Goal: Task Accomplishment & Management: Manage account settings

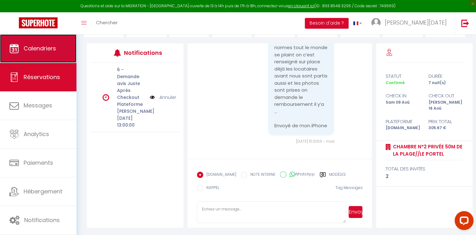
click at [50, 47] on span "Calendriers" at bounding box center [40, 48] width 32 height 8
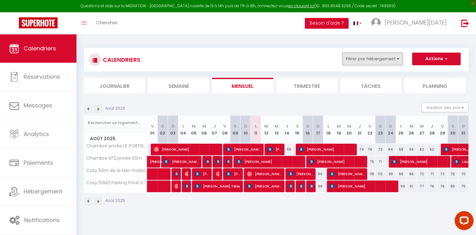
click at [392, 57] on button "Filtrer par hébergement" at bounding box center [373, 59] width 60 height 13
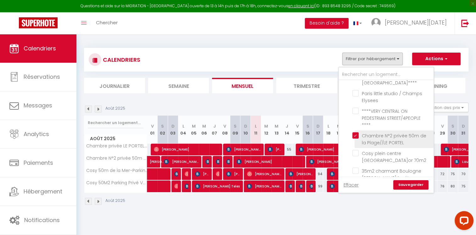
click at [361, 132] on input "Chambre N°2 privée 50m de la Plage//LE PORTEL" at bounding box center [392, 135] width 79 height 6
checkbox input "false"
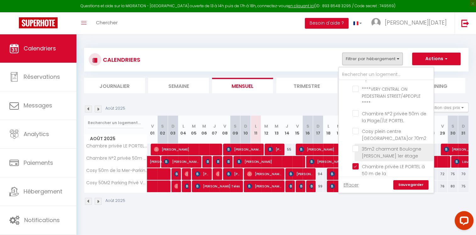
scroll to position [737, 0]
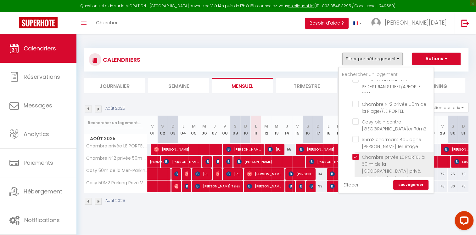
click at [358, 154] on input "Chambre privée LE PORTEL à 50 m de la [GEOGRAPHIC_DATA] privé, salle de bain et…" at bounding box center [392, 157] width 79 height 6
checkbox input "false"
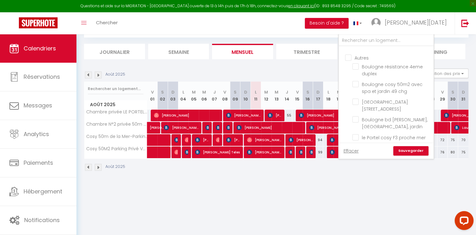
scroll to position [548, 0]
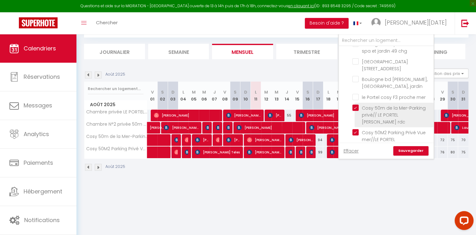
click at [356, 106] on input "Cosy 50m de la Mer-Parking privé// LE PORTEL [PERSON_NAME] rdc" at bounding box center [392, 108] width 79 height 6
checkbox input "false"
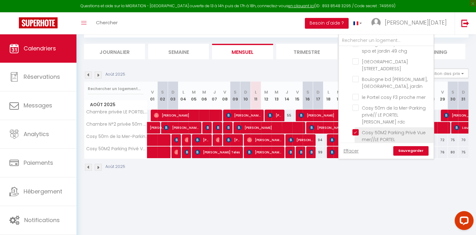
click at [356, 129] on input "Cosy 50M2 Parking Privé Vue mer//LE PORTEL [PERSON_NAME]" at bounding box center [392, 132] width 79 height 6
checkbox input "false"
click at [422, 151] on link "Sauvegarder" at bounding box center [411, 150] width 35 height 9
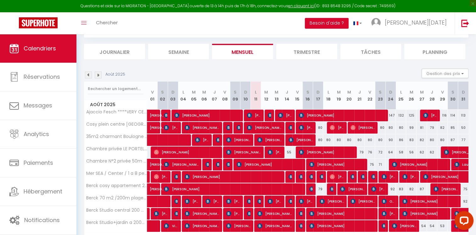
click at [127, 47] on li "Journalier" at bounding box center [114, 51] width 61 height 15
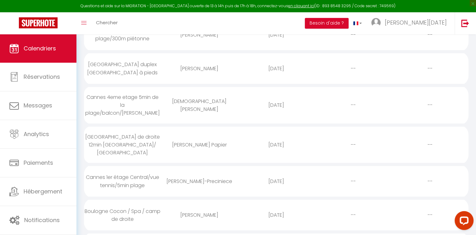
scroll to position [286, 0]
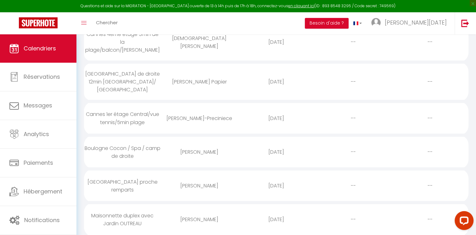
click at [187, 175] on div "[PERSON_NAME]" at bounding box center [199, 185] width 77 height 20
select select "0"
select select "1"
select select
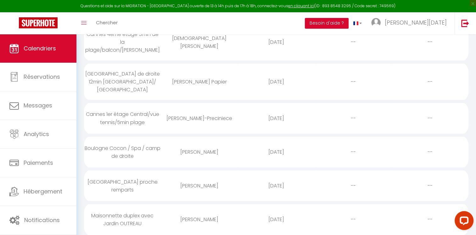
select select
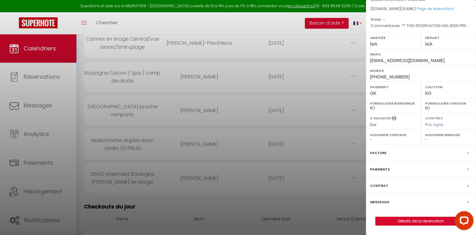
scroll to position [443, 0]
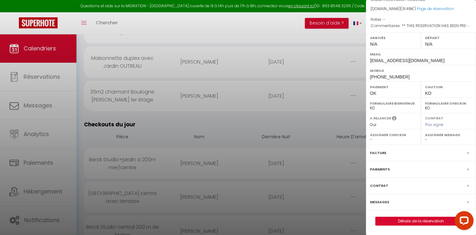
click at [383, 201] on label "Messages" at bounding box center [379, 202] width 19 height 7
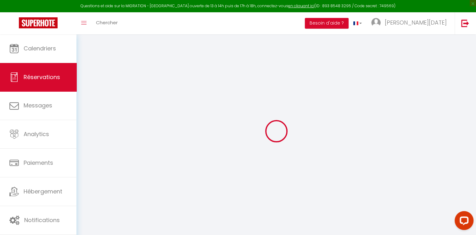
select select
checkbox input "false"
type textarea "** THIS RESERVATION HAS BEEN PRE-PAID ** Reservation has a cancellation grace p…"
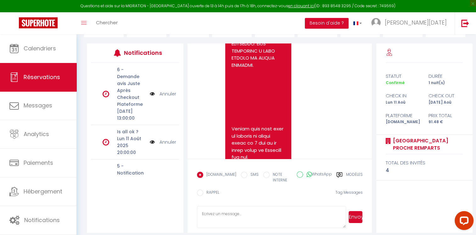
scroll to position [1291, 0]
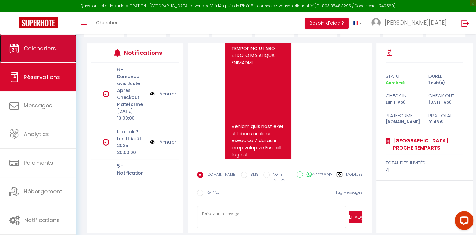
click at [32, 37] on link "Calendriers" at bounding box center [38, 48] width 77 height 28
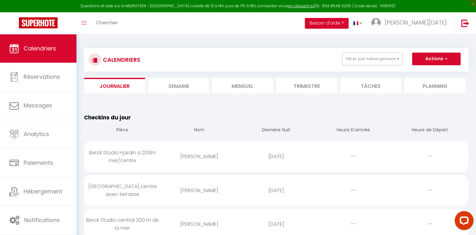
click at [252, 91] on li "Mensuel" at bounding box center [242, 85] width 61 height 15
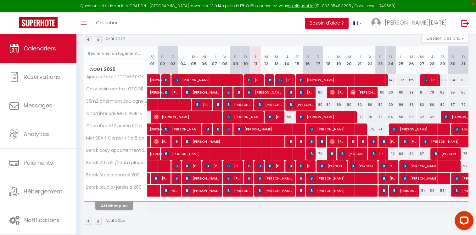
scroll to position [71, 0]
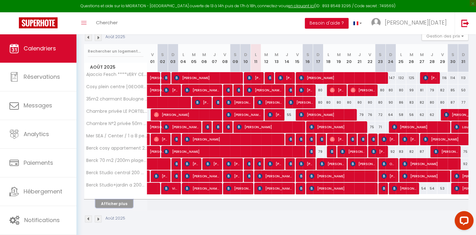
click at [117, 202] on button "Afficher plus" at bounding box center [114, 203] width 38 height 9
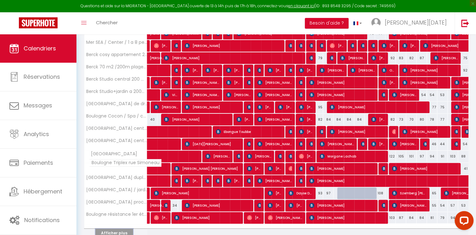
scroll to position [166, 0]
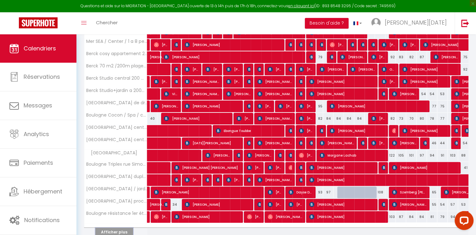
click at [114, 230] on button "Afficher plus" at bounding box center [114, 232] width 38 height 9
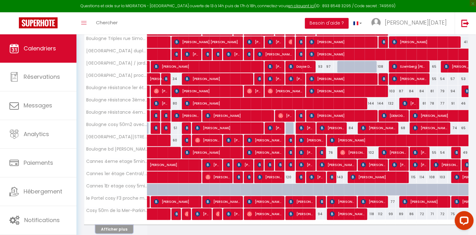
scroll to position [292, 0]
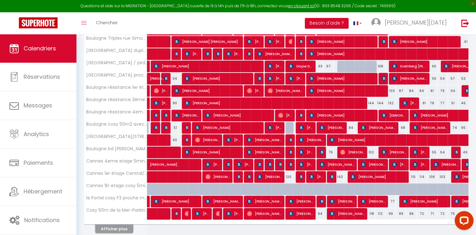
click at [123, 226] on button "Afficher plus" at bounding box center [114, 229] width 38 height 9
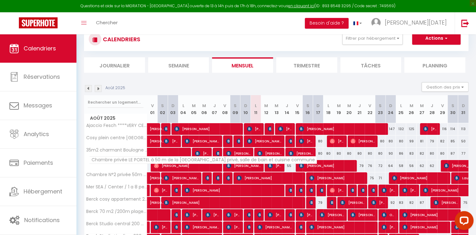
scroll to position [31, 0]
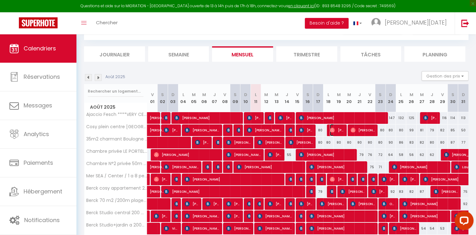
click at [338, 130] on span "[PERSON_NAME]" at bounding box center [337, 130] width 14 height 12
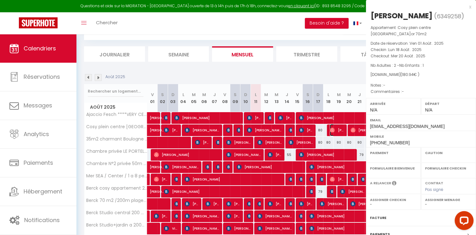
select select "OK"
select select "0"
select select "1"
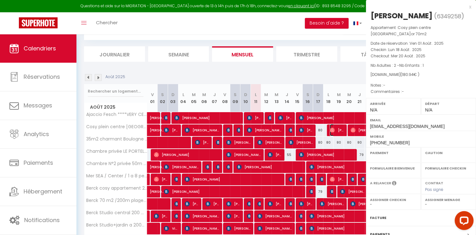
select select
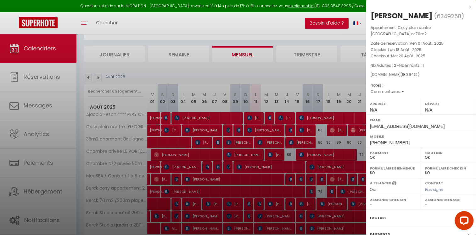
click at [339, 70] on div at bounding box center [238, 117] width 476 height 235
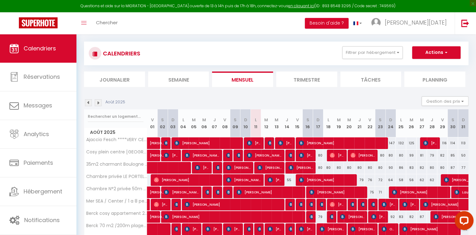
scroll to position [0, 0]
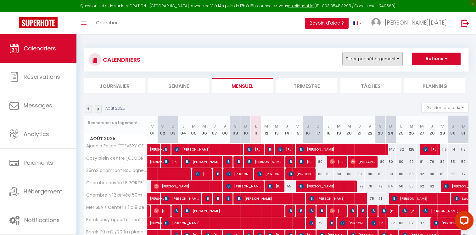
click at [373, 62] on button "Filtrer par hébergement" at bounding box center [373, 59] width 60 height 13
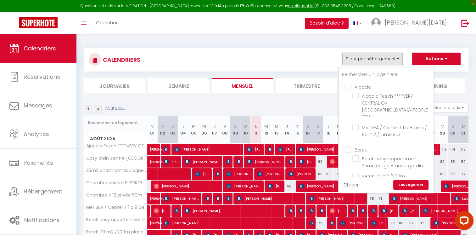
click at [352, 146] on input "Berck" at bounding box center [392, 149] width 95 height 6
checkbox input "true"
checkbox input "false"
checkbox input "true"
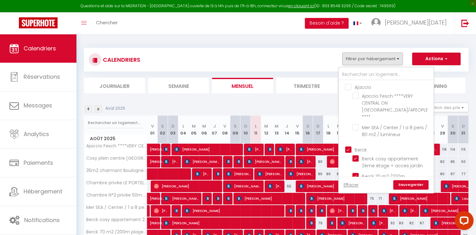
checkbox input "true"
checkbox input "false"
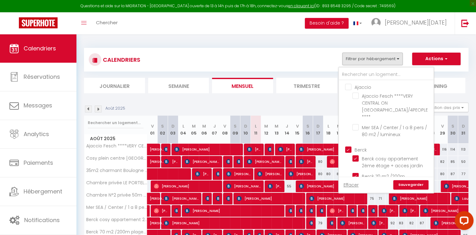
checkbox input "false"
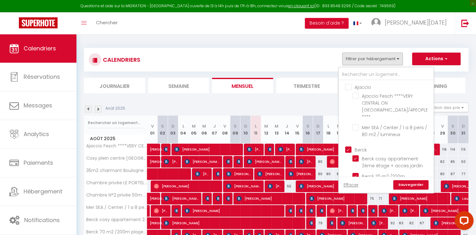
checkbox input "false"
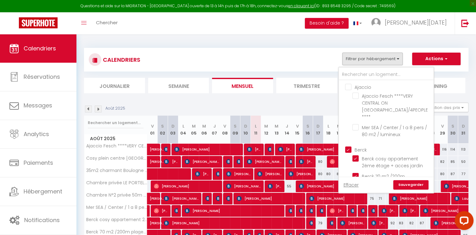
checkbox input "false"
checkbox input "true"
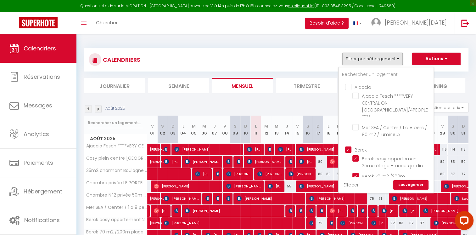
checkbox input "true"
checkbox input "false"
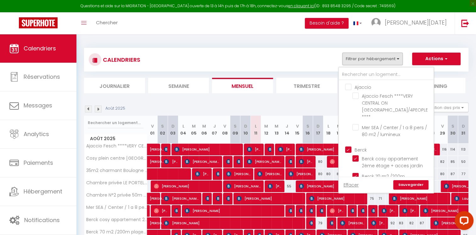
checkbox input "false"
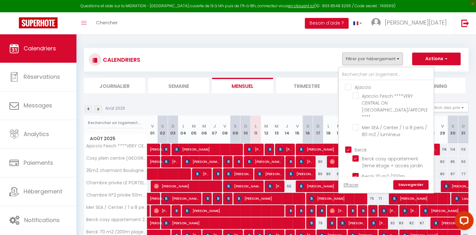
checkbox input "false"
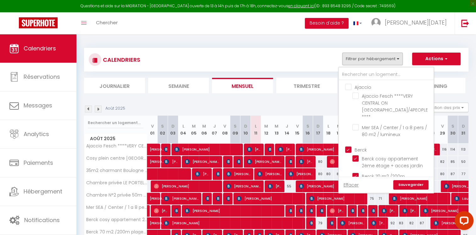
checkbox input "false"
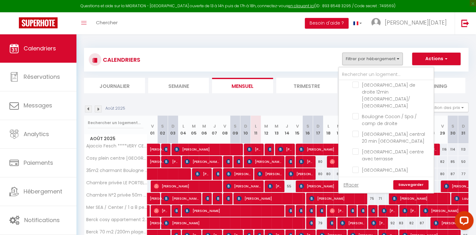
scroll to position [220, 0]
click at [414, 186] on link "Sauvegarder" at bounding box center [411, 184] width 35 height 9
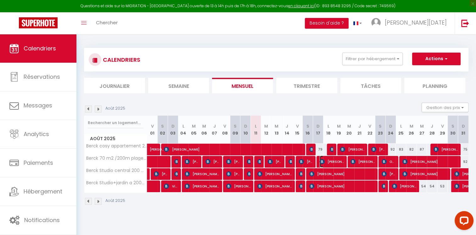
click at [343, 164] on span "[PERSON_NAME]" at bounding box center [332, 162] width 24 height 12
select select "KO"
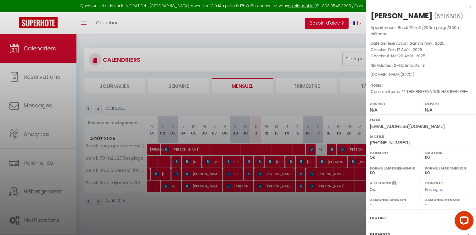
click at [343, 164] on div at bounding box center [238, 117] width 476 height 235
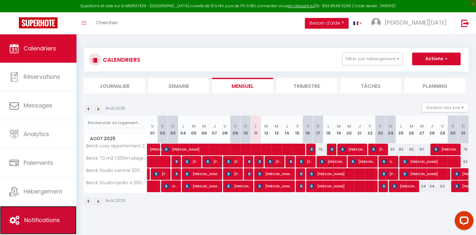
click at [41, 209] on link "Notifications" at bounding box center [38, 220] width 77 height 28
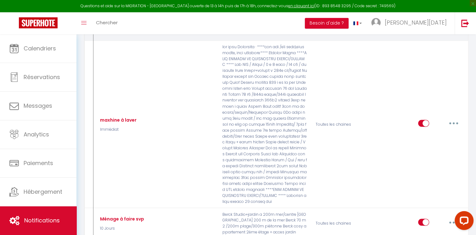
scroll to position [1165, 0]
